Goal: Entertainment & Leisure: Consume media (video, audio)

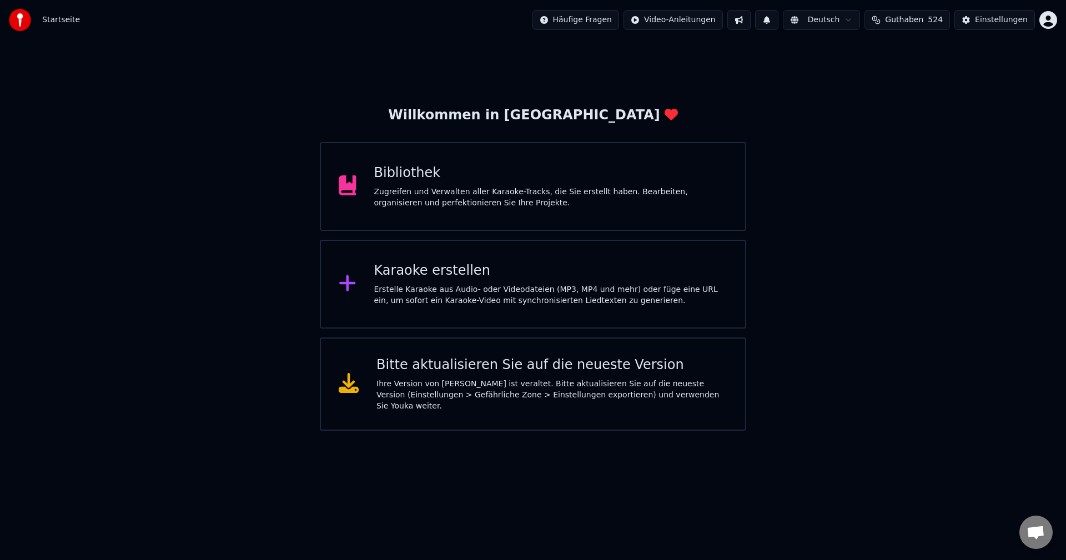
click at [464, 198] on div "Zugreifen und Verwalten aller Karaoke-Tracks, die Sie erstellt haben. Bearbeite…" at bounding box center [551, 198] width 354 height 22
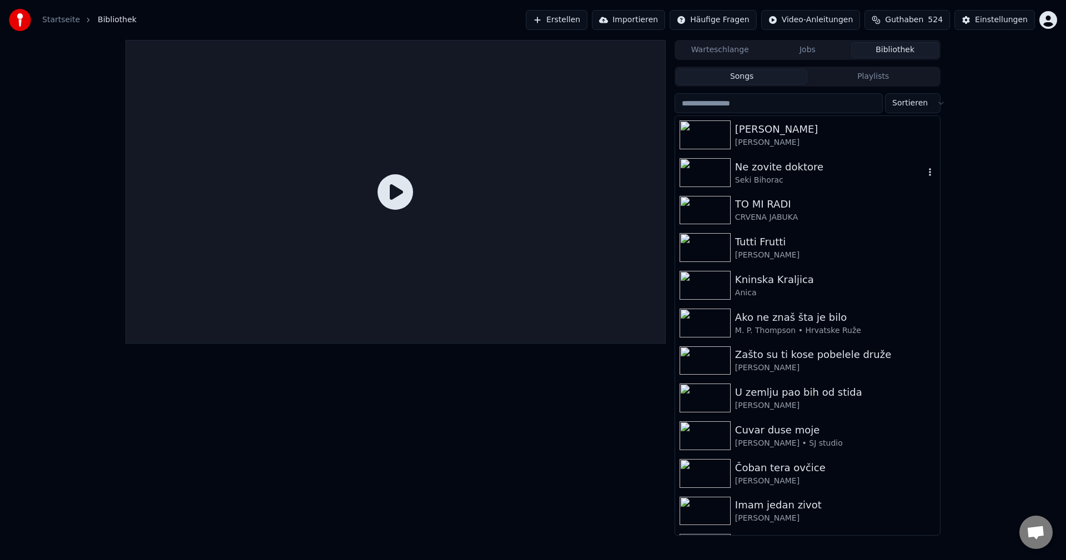
click at [764, 173] on div "Ne zovite doktore" at bounding box center [829, 167] width 189 height 16
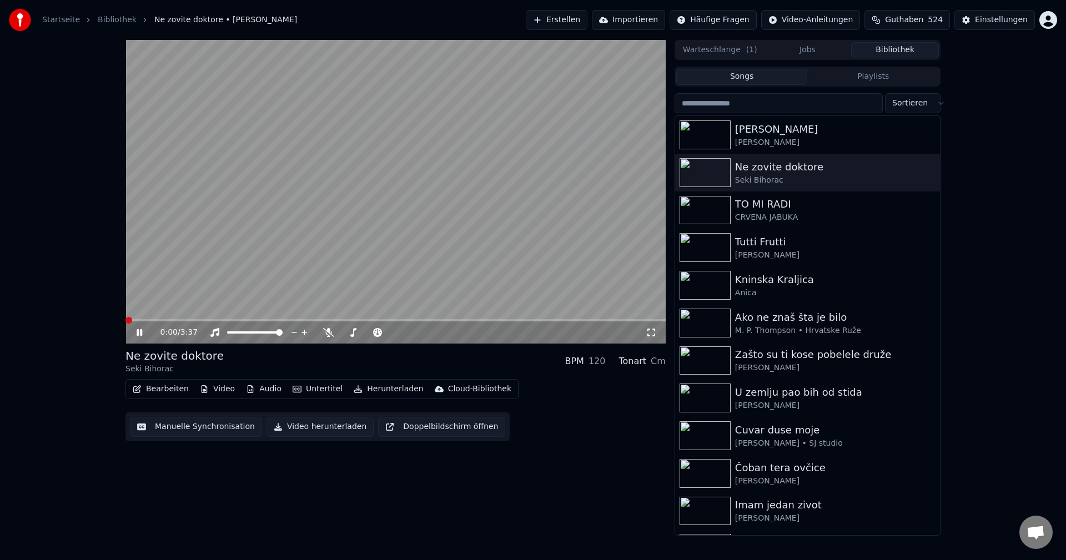
click at [126, 321] on span at bounding box center [126, 320] width 0 height 2
click at [500, 224] on video at bounding box center [396, 192] width 540 height 304
click at [137, 320] on span at bounding box center [203, 320] width 154 height 2
click at [400, 254] on video at bounding box center [396, 192] width 540 height 304
click at [343, 196] on video at bounding box center [396, 192] width 540 height 304
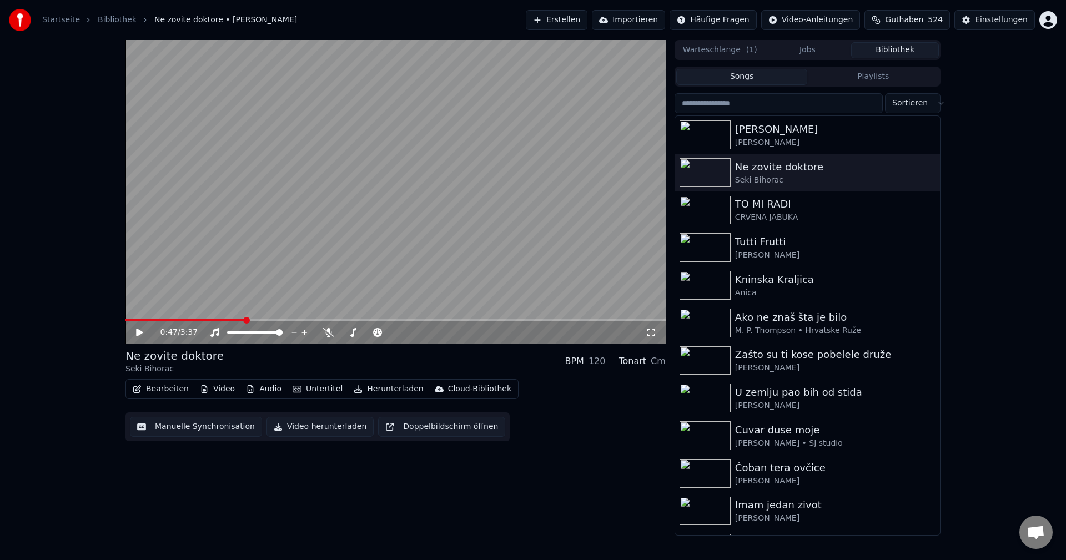
click at [150, 320] on span at bounding box center [185, 320] width 119 height 2
click at [419, 257] on video at bounding box center [396, 192] width 540 height 304
click at [443, 228] on video at bounding box center [396, 192] width 540 height 304
click at [132, 322] on span at bounding box center [197, 320] width 143 height 2
click at [328, 273] on video at bounding box center [396, 192] width 540 height 304
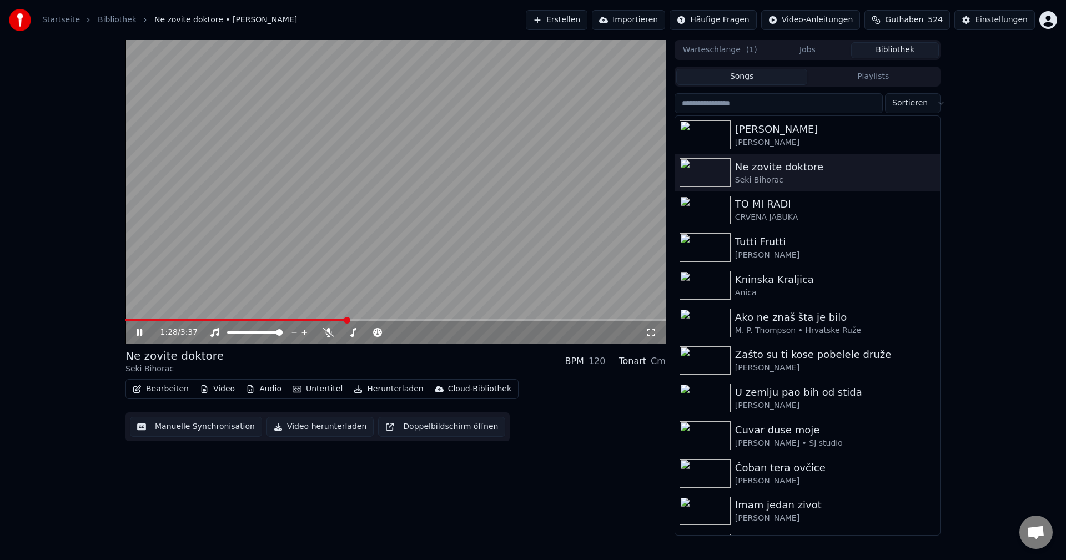
click at [373, 254] on video at bounding box center [396, 192] width 540 height 304
click at [148, 322] on div "1:28 / 3:37" at bounding box center [396, 333] width 540 height 22
click at [151, 320] on span at bounding box center [138, 320] width 25 height 2
click at [405, 265] on video at bounding box center [396, 192] width 540 height 304
click at [427, 247] on video at bounding box center [396, 192] width 540 height 304
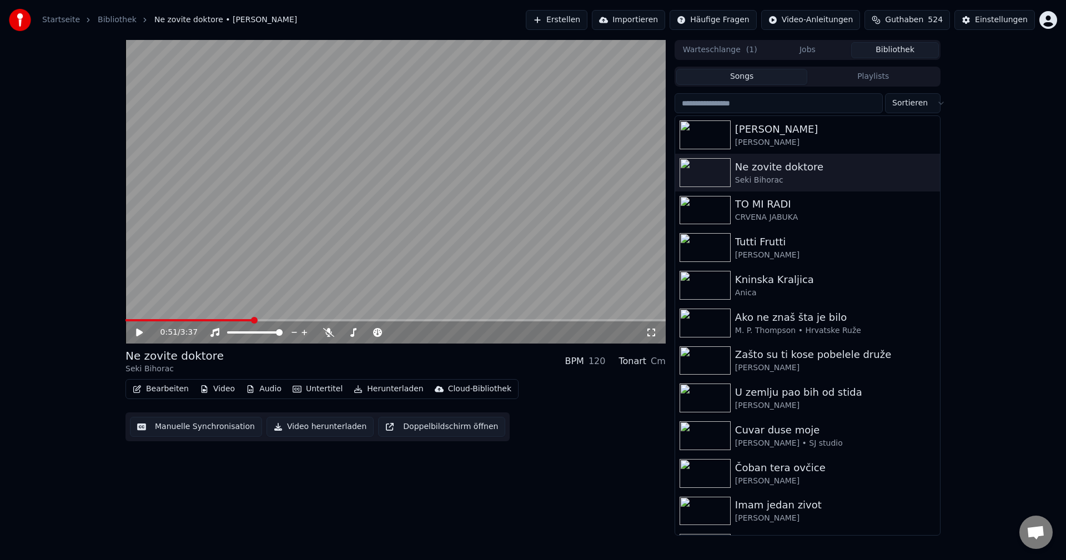
click at [142, 322] on div "0:51 / 3:37" at bounding box center [396, 333] width 540 height 22
click at [143, 319] on span at bounding box center [189, 320] width 127 height 2
click at [473, 228] on video at bounding box center [396, 192] width 540 height 304
click at [133, 322] on span at bounding box center [129, 320] width 7 height 2
click at [389, 219] on video at bounding box center [396, 192] width 540 height 304
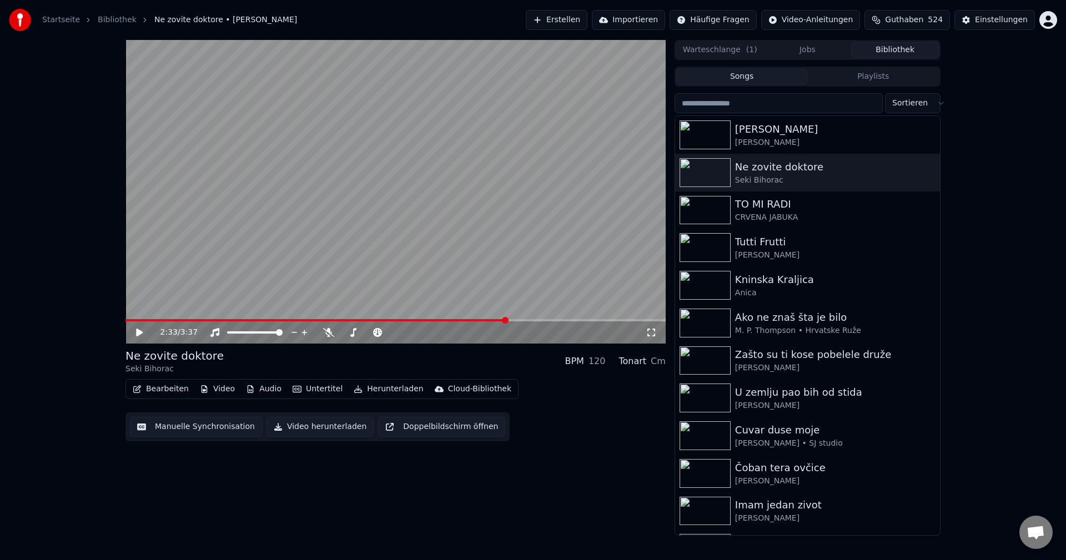
click at [135, 321] on span at bounding box center [317, 320] width 382 height 2
click at [468, 250] on video at bounding box center [396, 192] width 540 height 304
click at [359, 199] on video at bounding box center [396, 192] width 540 height 304
click at [703, 245] on img at bounding box center [705, 247] width 51 height 29
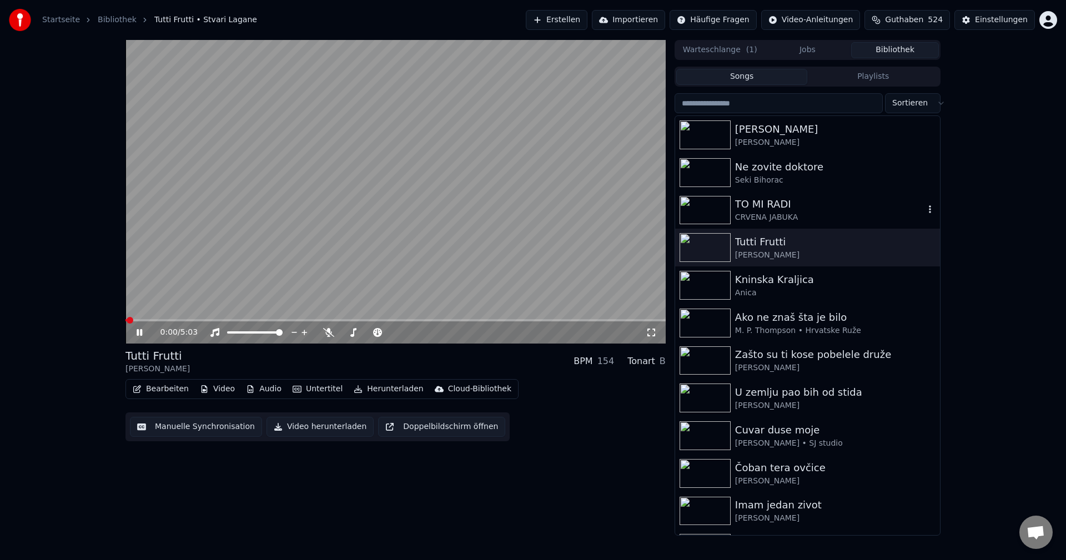
click at [703, 209] on img at bounding box center [705, 210] width 51 height 29
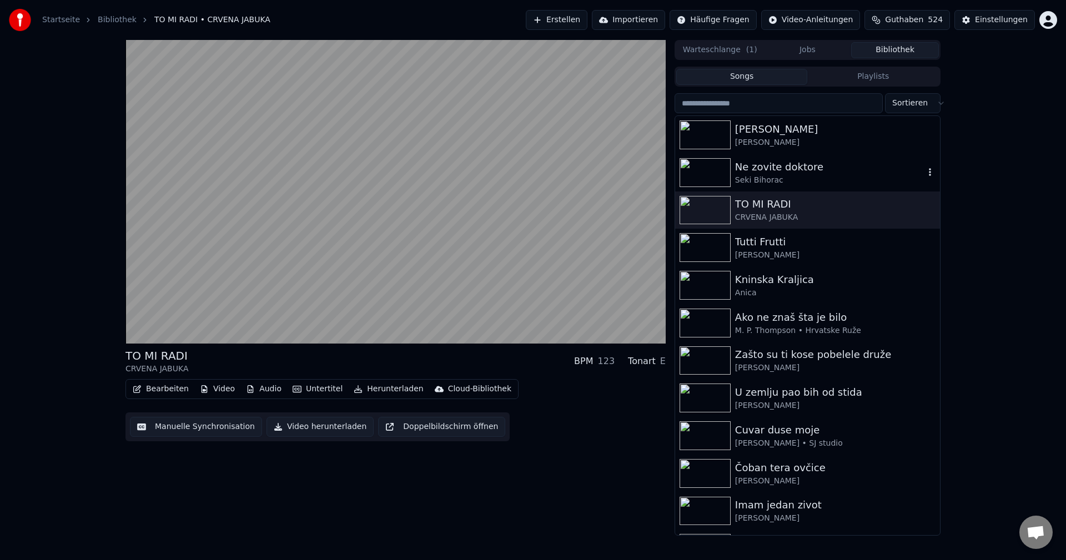
click at [700, 171] on img at bounding box center [705, 172] width 51 height 29
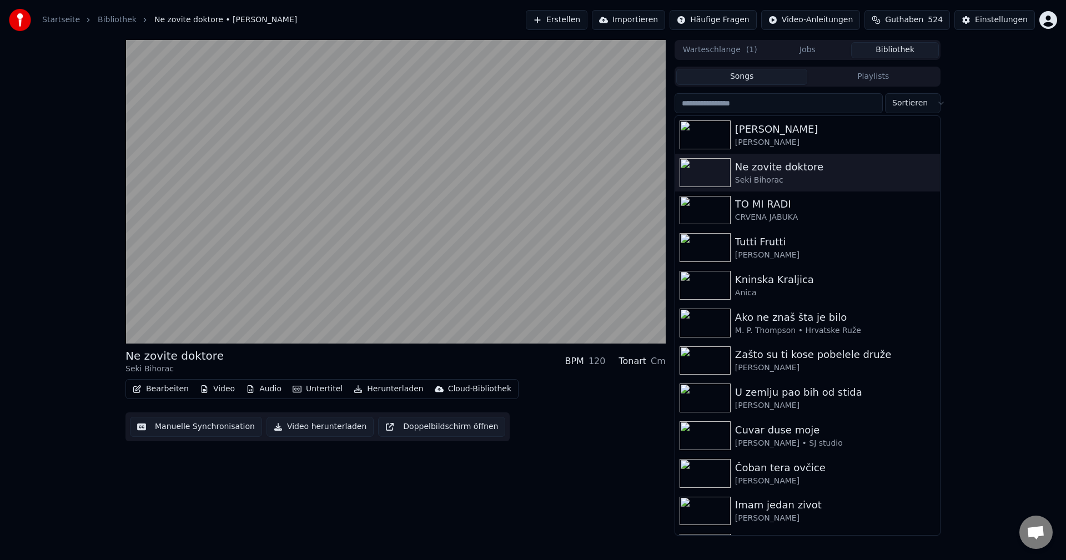
drag, startPoint x: 124, startPoint y: 351, endPoint x: 222, endPoint y: 357, distance: 97.4
click at [218, 354] on div "Ne zovite doktore Seki Bihorac BPM 120 Tonart Cm Bearbeiten Video Audio Unterti…" at bounding box center [533, 288] width 833 height 496
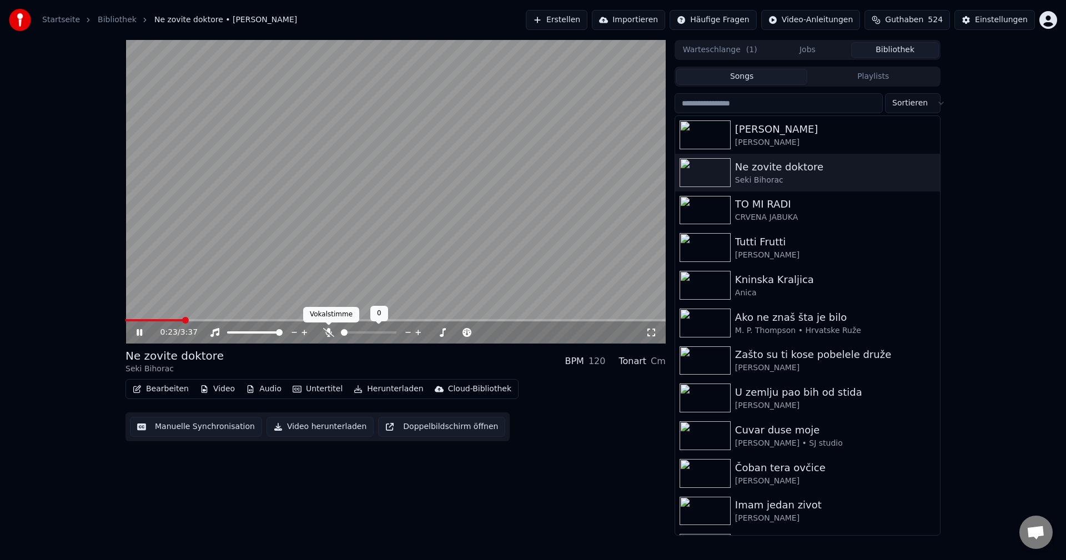
click at [327, 333] on icon at bounding box center [328, 332] width 11 height 9
click at [470, 268] on video at bounding box center [396, 192] width 540 height 304
click at [697, 206] on img at bounding box center [705, 210] width 51 height 29
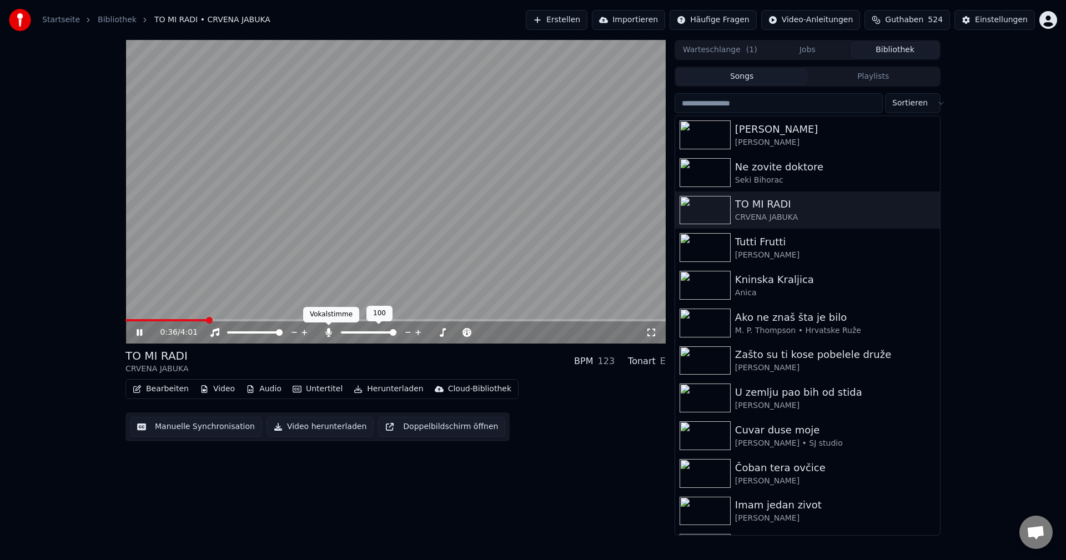
click at [329, 336] on icon at bounding box center [328, 332] width 11 height 9
click at [129, 320] on span at bounding box center [169, 320] width 86 height 2
click at [398, 228] on video at bounding box center [396, 192] width 540 height 304
click at [707, 240] on img at bounding box center [705, 247] width 51 height 29
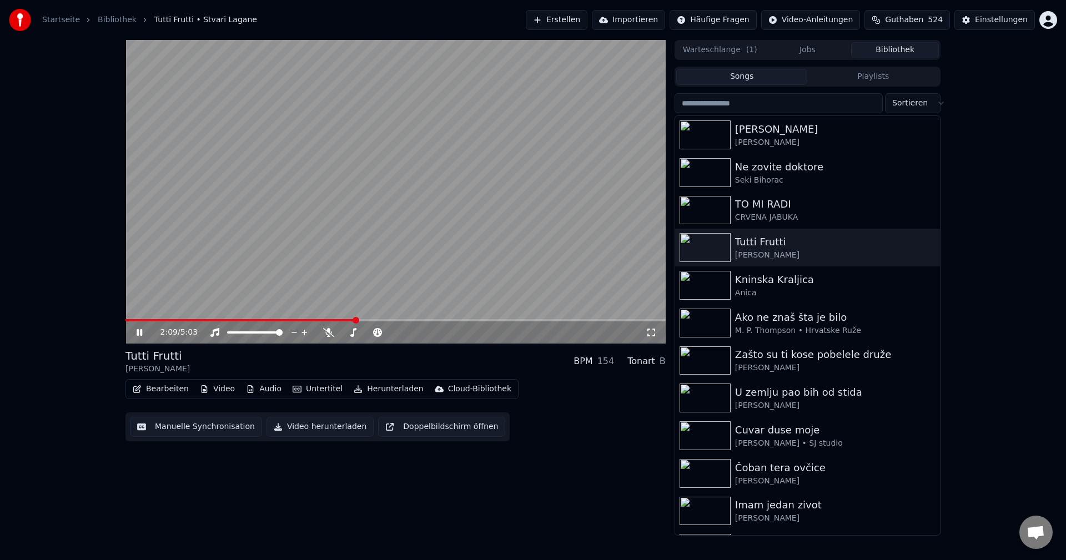
click at [484, 190] on video at bounding box center [396, 192] width 540 height 304
click at [133, 322] on span at bounding box center [241, 320] width 230 height 2
click at [343, 197] on video at bounding box center [396, 192] width 540 height 304
click at [394, 252] on video at bounding box center [396, 192] width 540 height 304
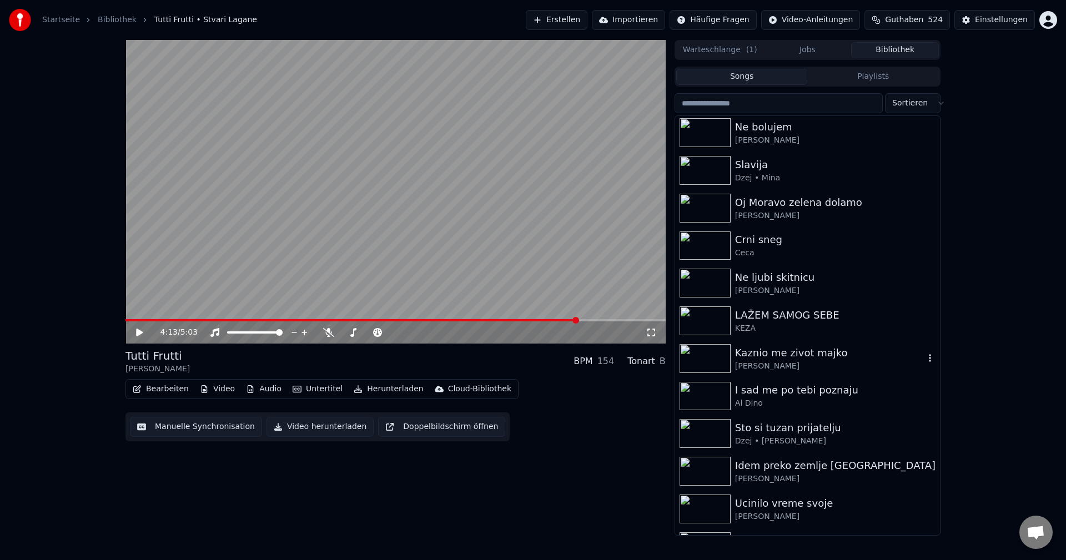
scroll to position [611, 0]
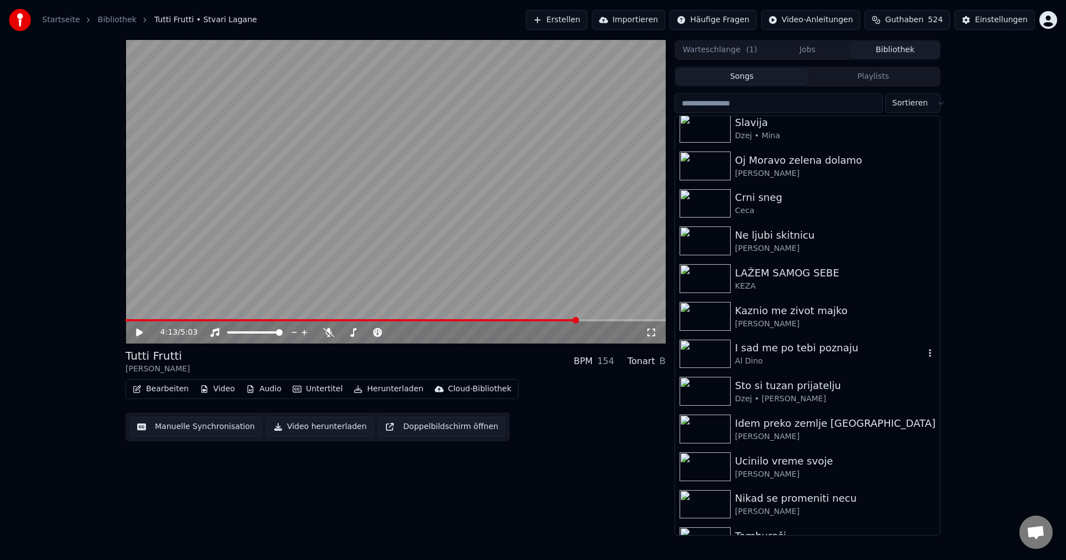
click at [713, 352] on img at bounding box center [705, 354] width 51 height 29
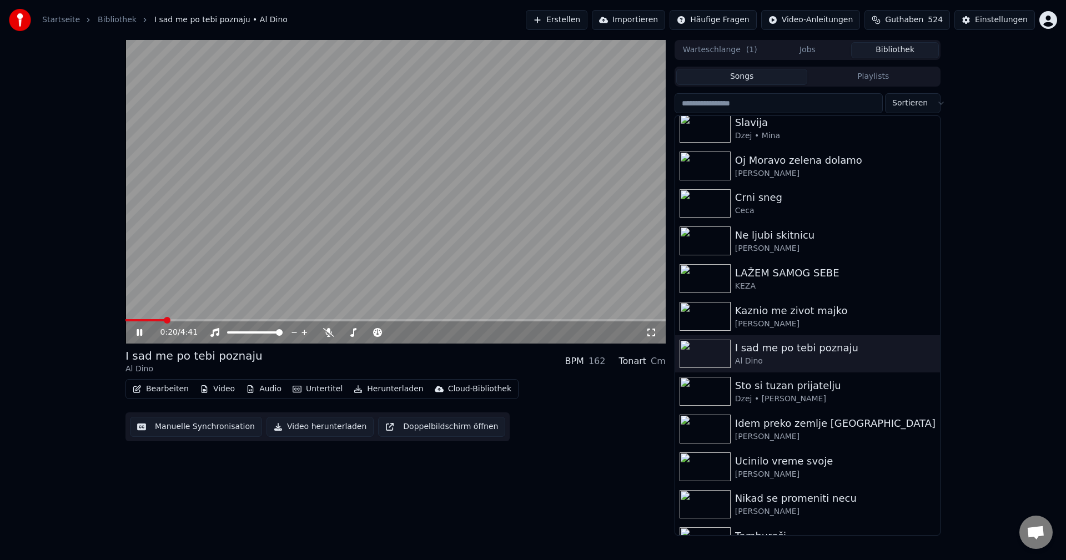
click at [125, 320] on div "0:20 / 4:41 I sad me po tebi poznaju Al Dino BPM 162 Tonart Cm Bearbeiten Video…" at bounding box center [533, 288] width 833 height 496
click at [126, 322] on span at bounding box center [129, 320] width 7 height 7
click at [327, 201] on video at bounding box center [396, 192] width 540 height 304
click at [134, 319] on span at bounding box center [320, 320] width 389 height 2
click at [416, 289] on video at bounding box center [396, 192] width 540 height 304
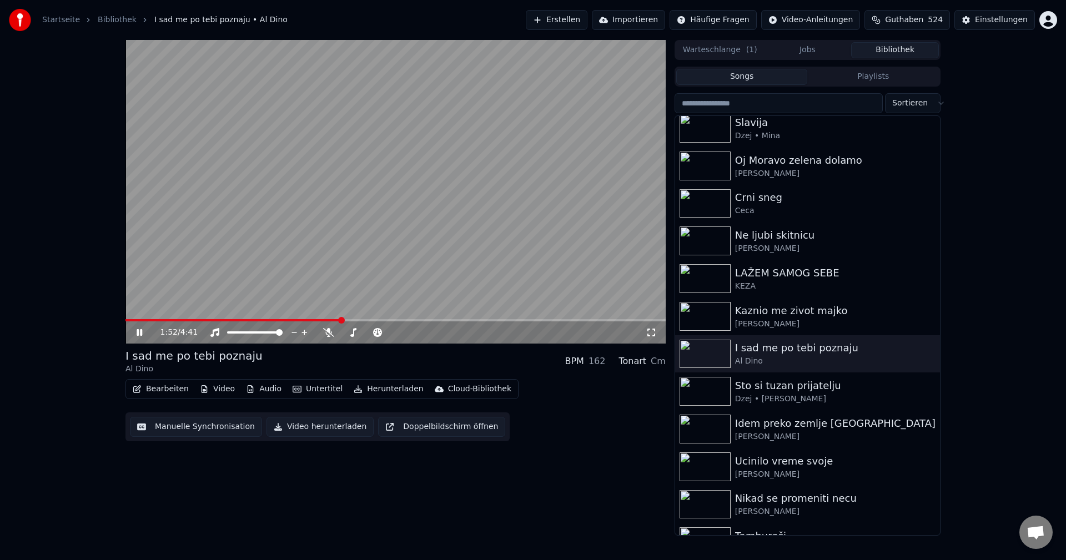
click at [429, 233] on video at bounding box center [396, 192] width 540 height 304
click at [703, 321] on img at bounding box center [705, 316] width 51 height 29
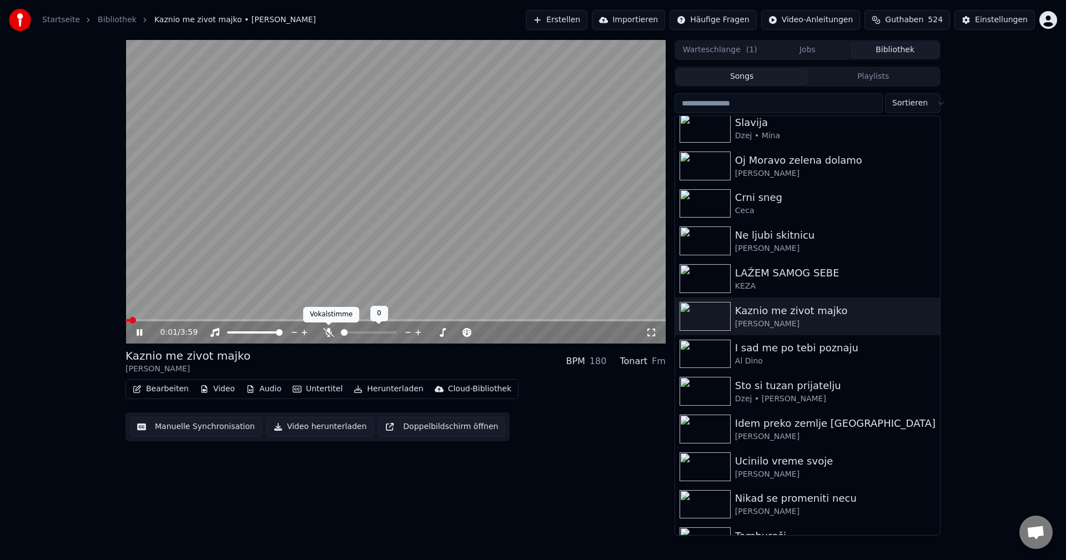
click at [325, 337] on icon at bounding box center [328, 332] width 11 height 9
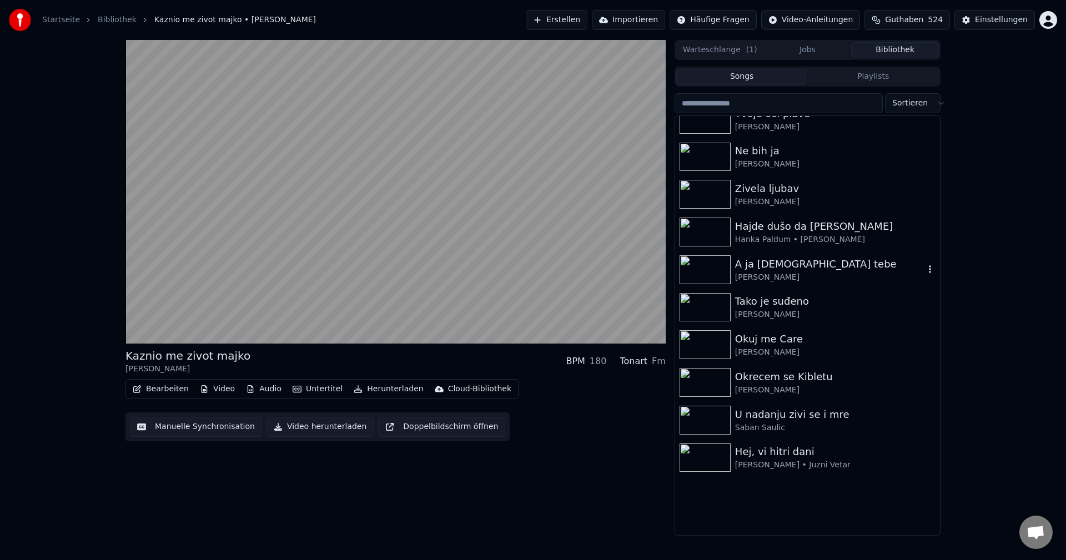
scroll to position [1111, 0]
click at [697, 302] on img at bounding box center [705, 307] width 51 height 29
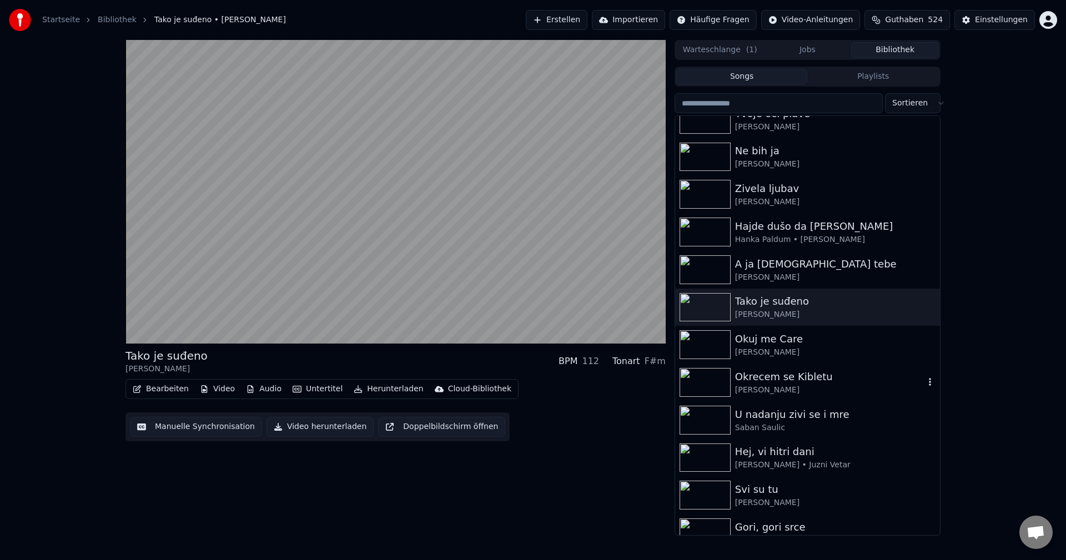
click at [708, 384] on img at bounding box center [705, 382] width 51 height 29
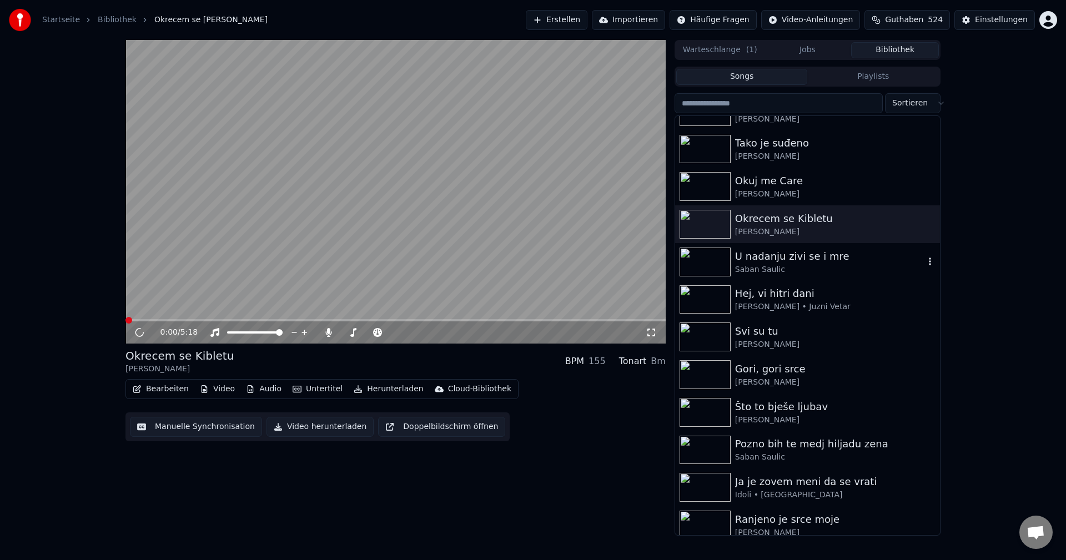
scroll to position [1277, 0]
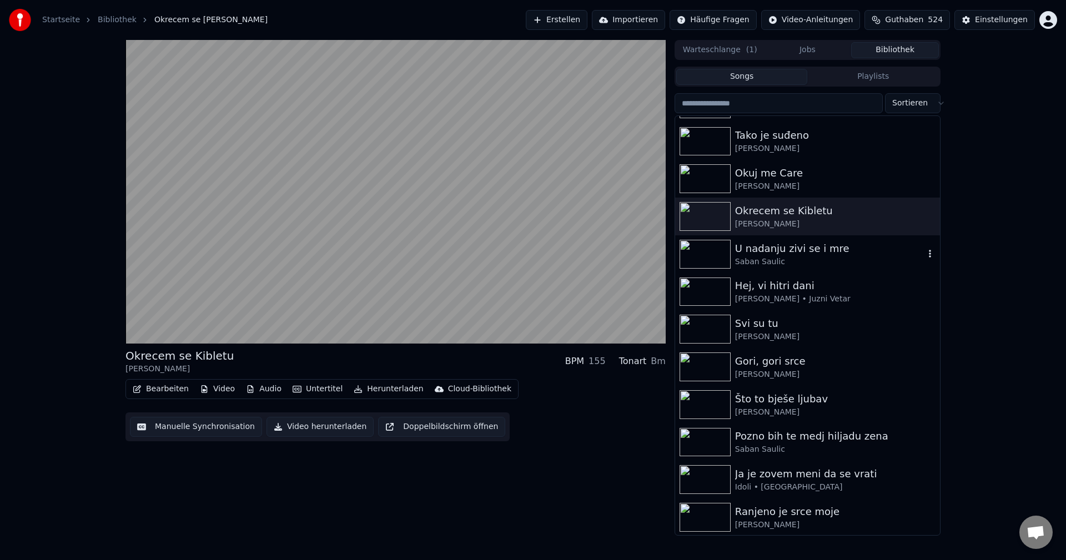
click at [714, 254] on img at bounding box center [705, 254] width 51 height 29
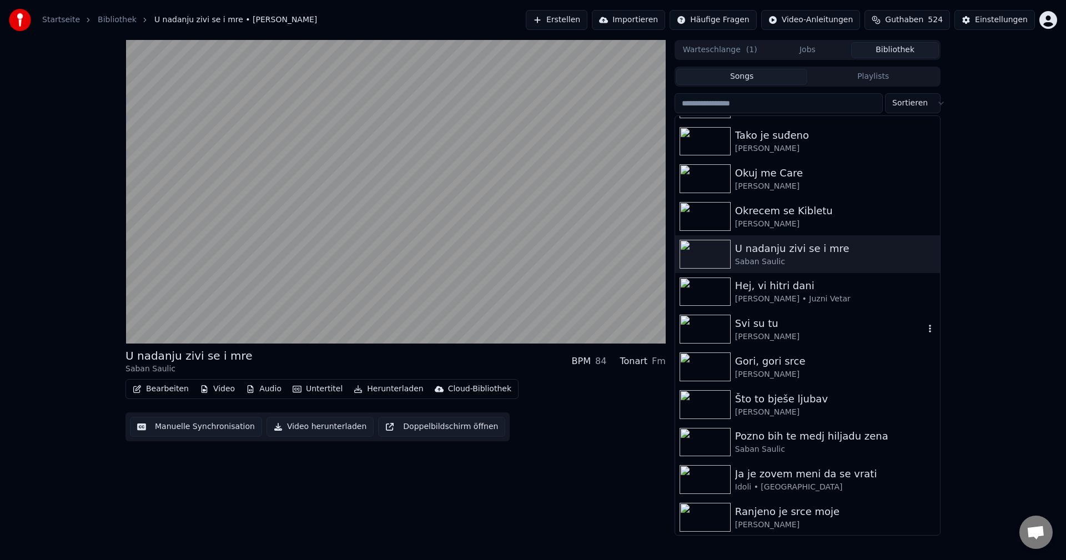
click at [695, 324] on img at bounding box center [705, 329] width 51 height 29
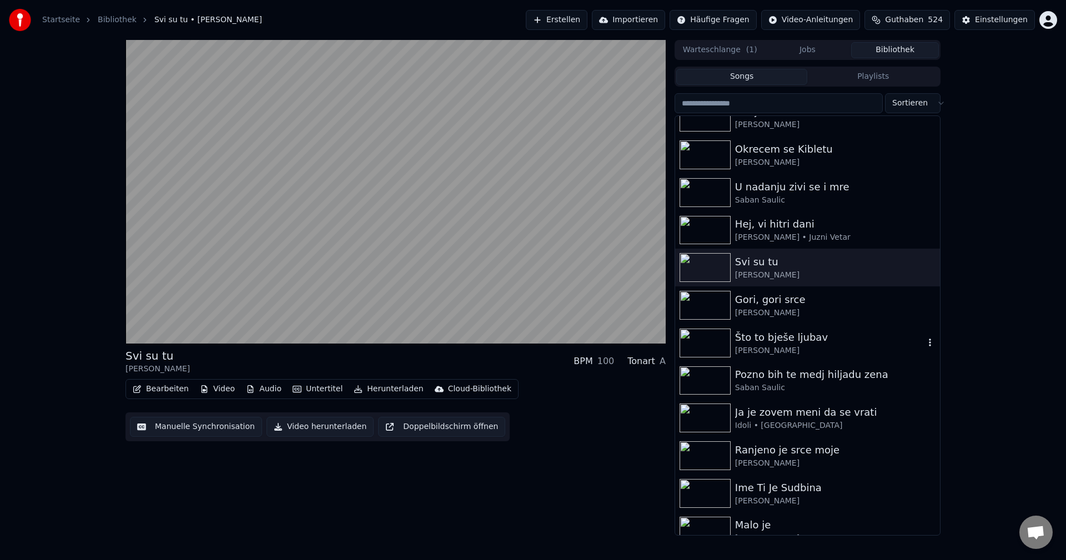
scroll to position [1389, 0]
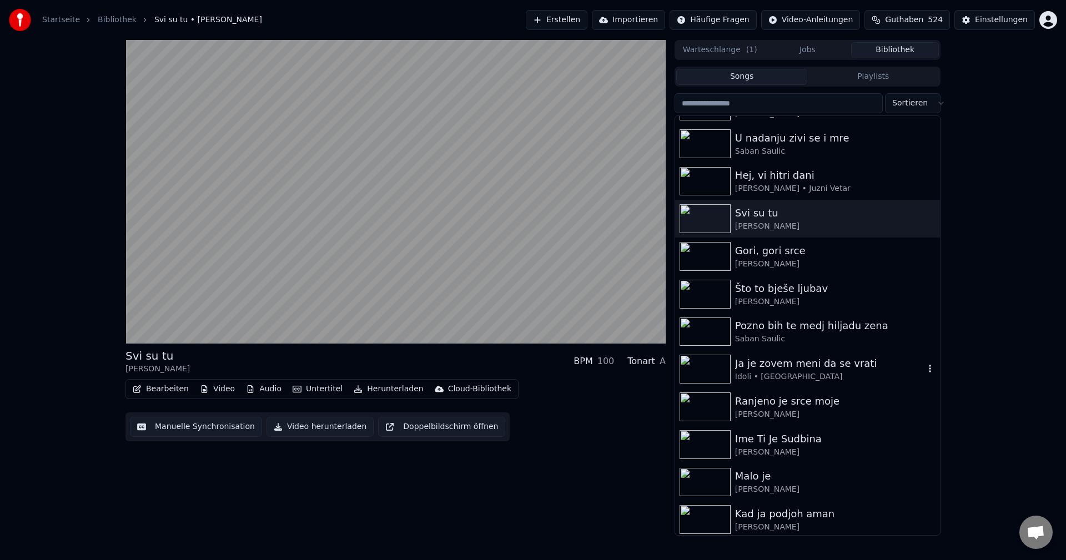
click at [698, 363] on img at bounding box center [705, 369] width 51 height 29
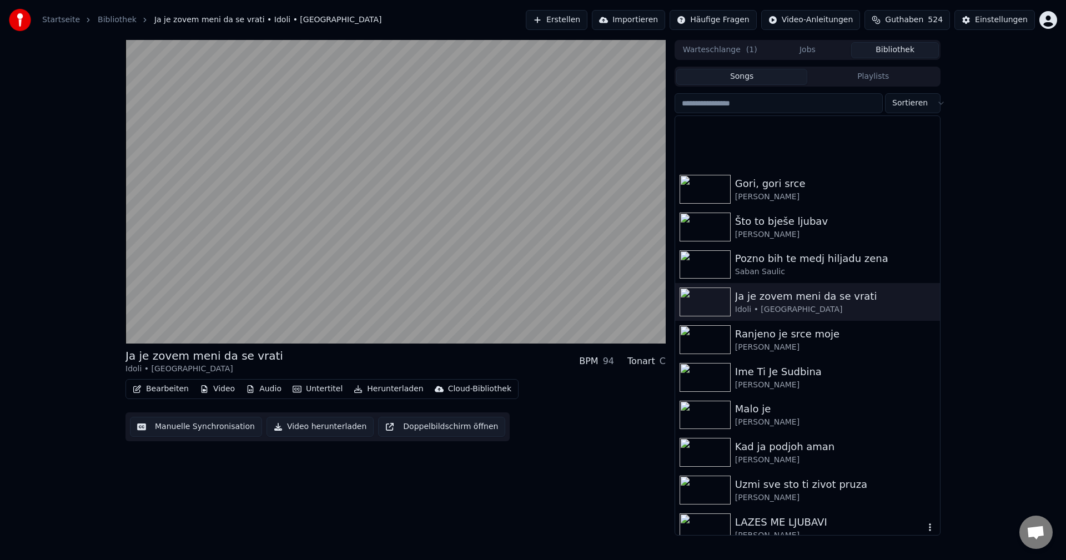
scroll to position [1555, 0]
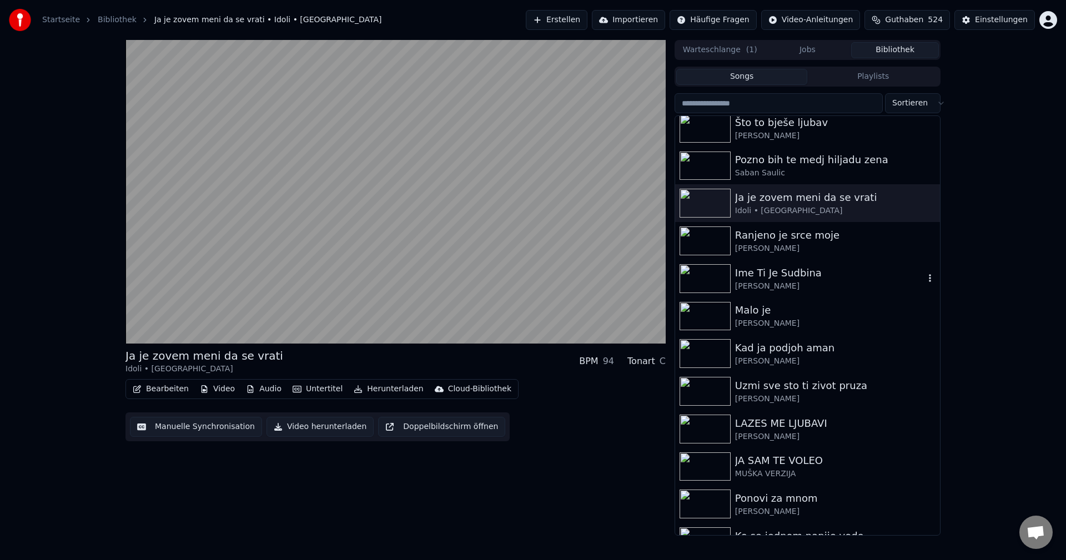
click at [707, 277] on img at bounding box center [705, 278] width 51 height 29
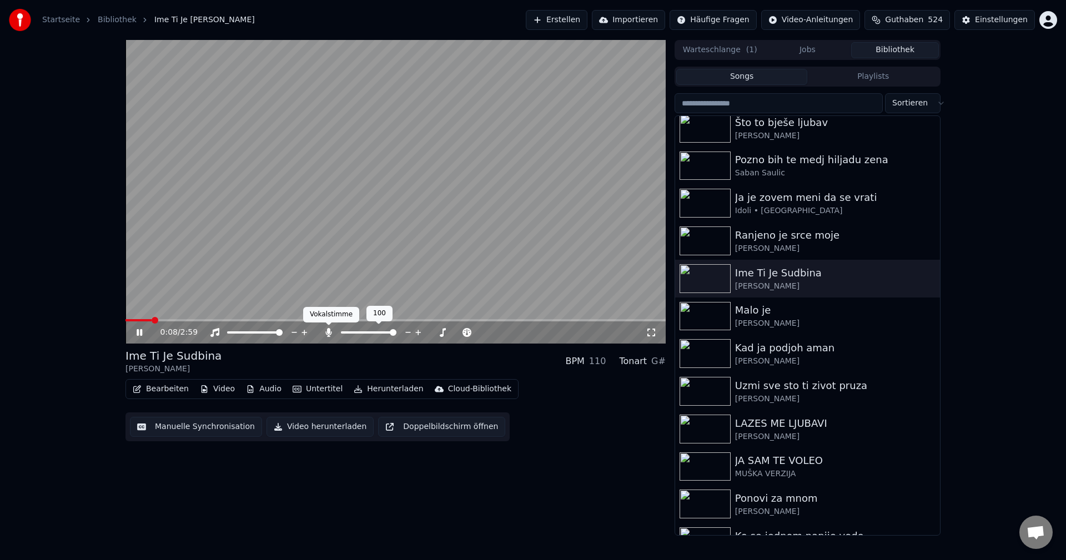
click at [326, 333] on icon at bounding box center [328, 332] width 6 height 9
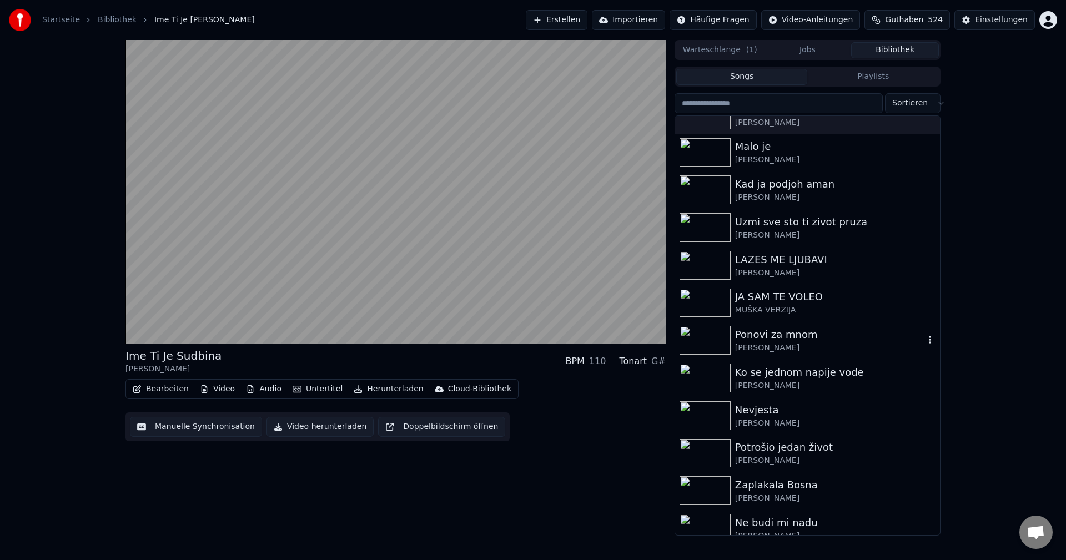
scroll to position [1722, 0]
click at [715, 294] on img at bounding box center [705, 301] width 51 height 29
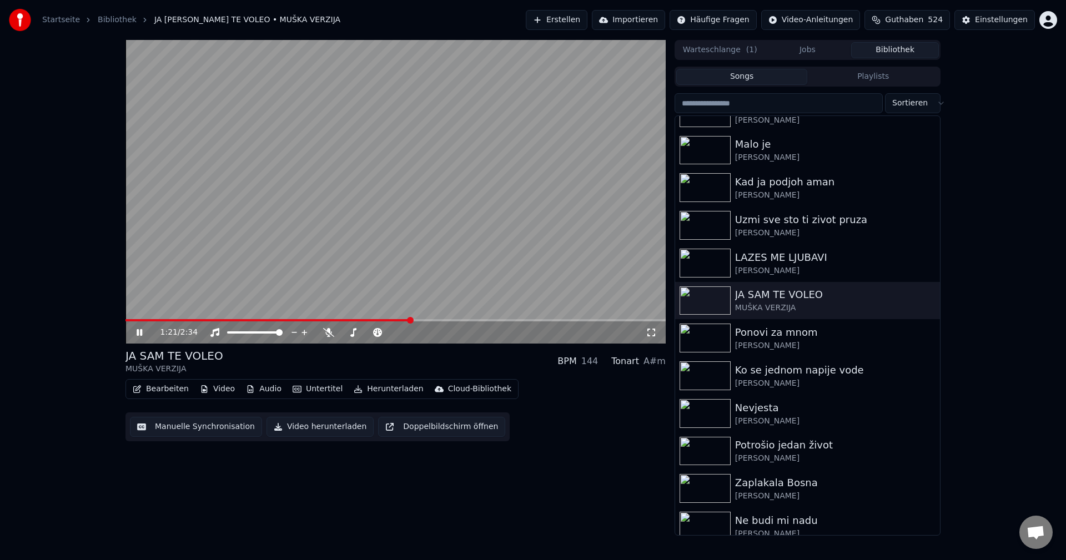
click at [499, 229] on video at bounding box center [396, 192] width 540 height 304
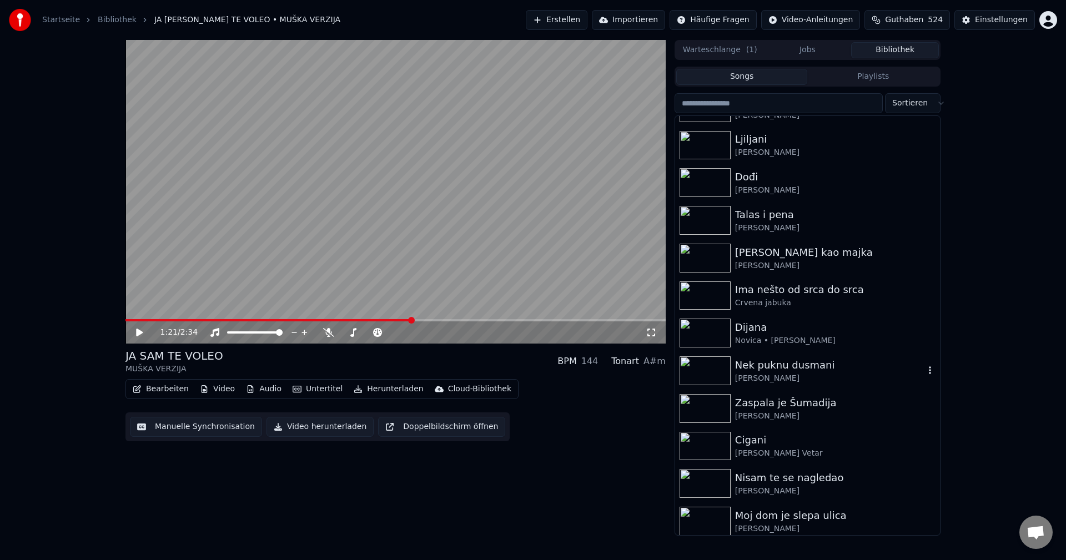
scroll to position [2333, 0]
click at [713, 219] on img at bounding box center [705, 218] width 51 height 29
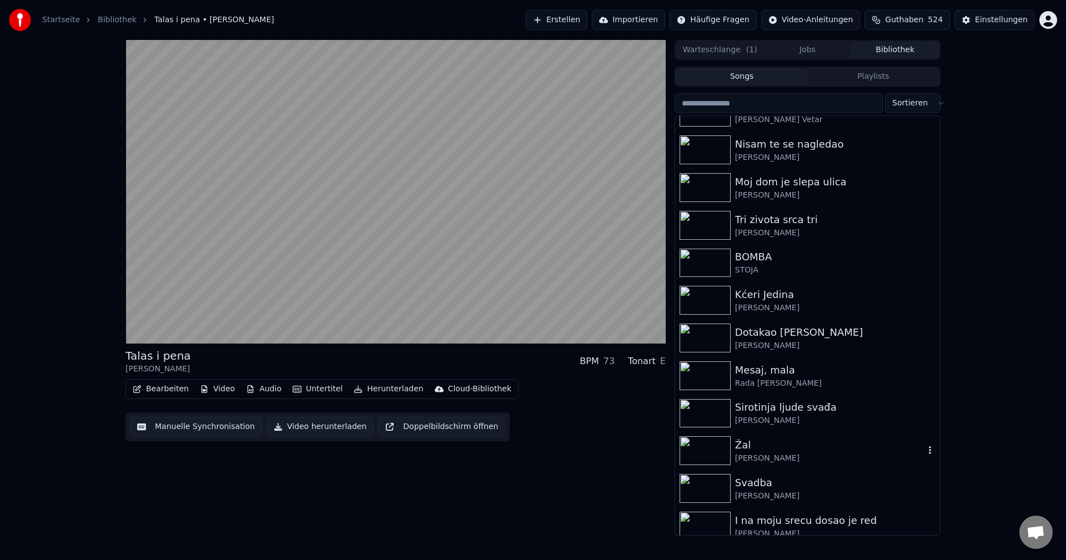
scroll to position [2777, 0]
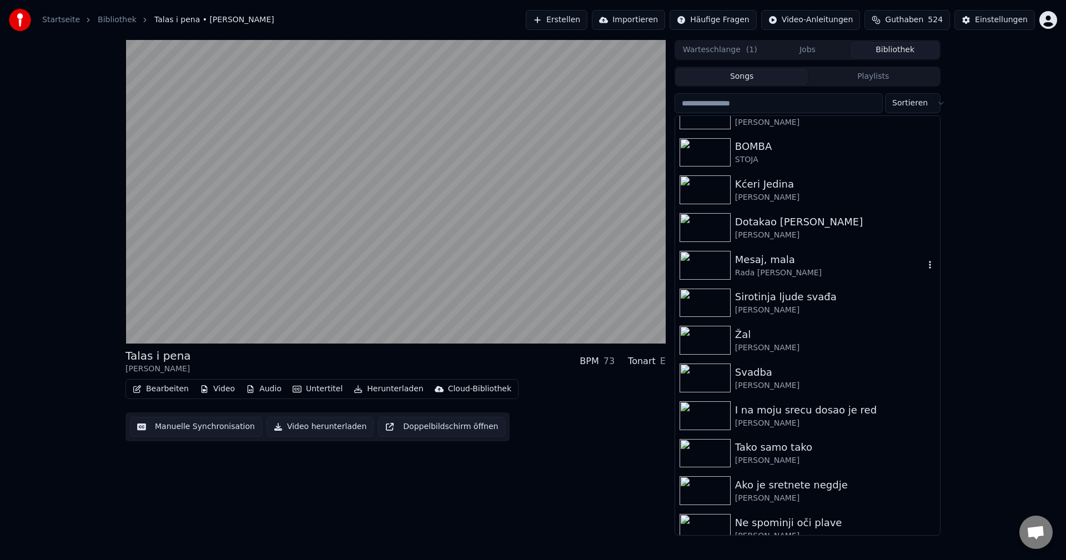
click at [704, 262] on img at bounding box center [705, 265] width 51 height 29
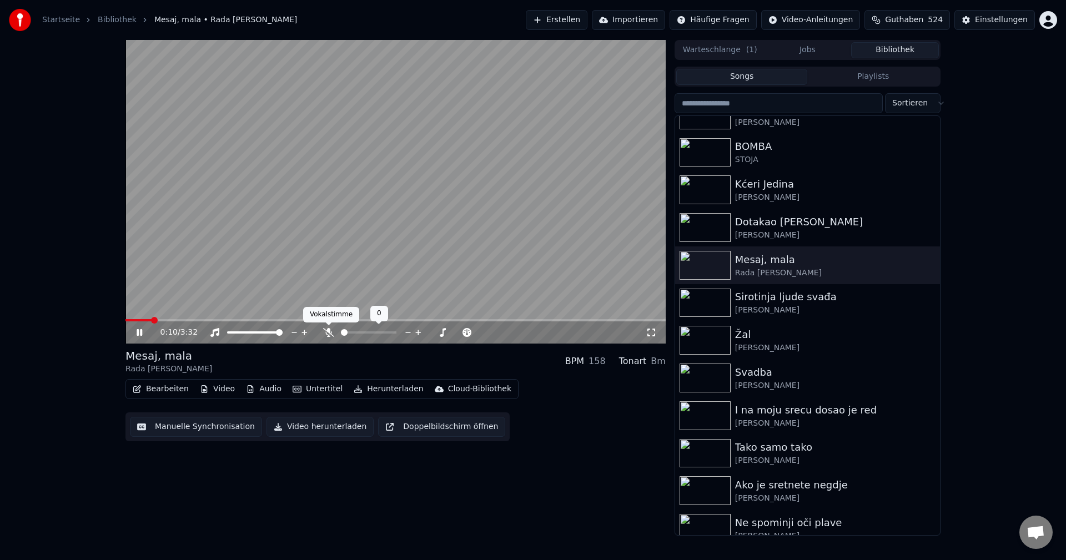
click at [330, 335] on icon at bounding box center [328, 332] width 11 height 9
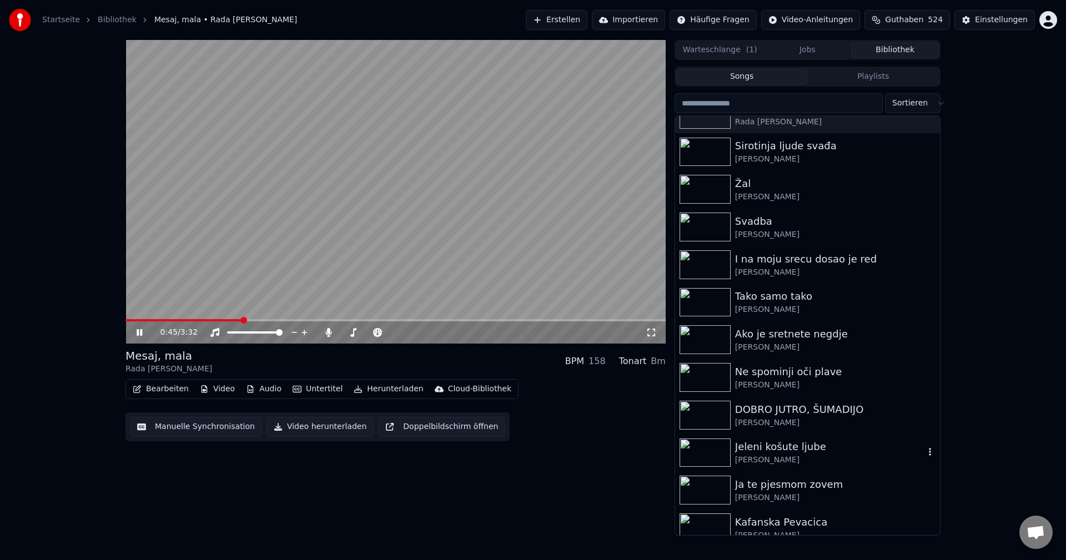
scroll to position [2944, 0]
